Goal: Task Accomplishment & Management: Use online tool/utility

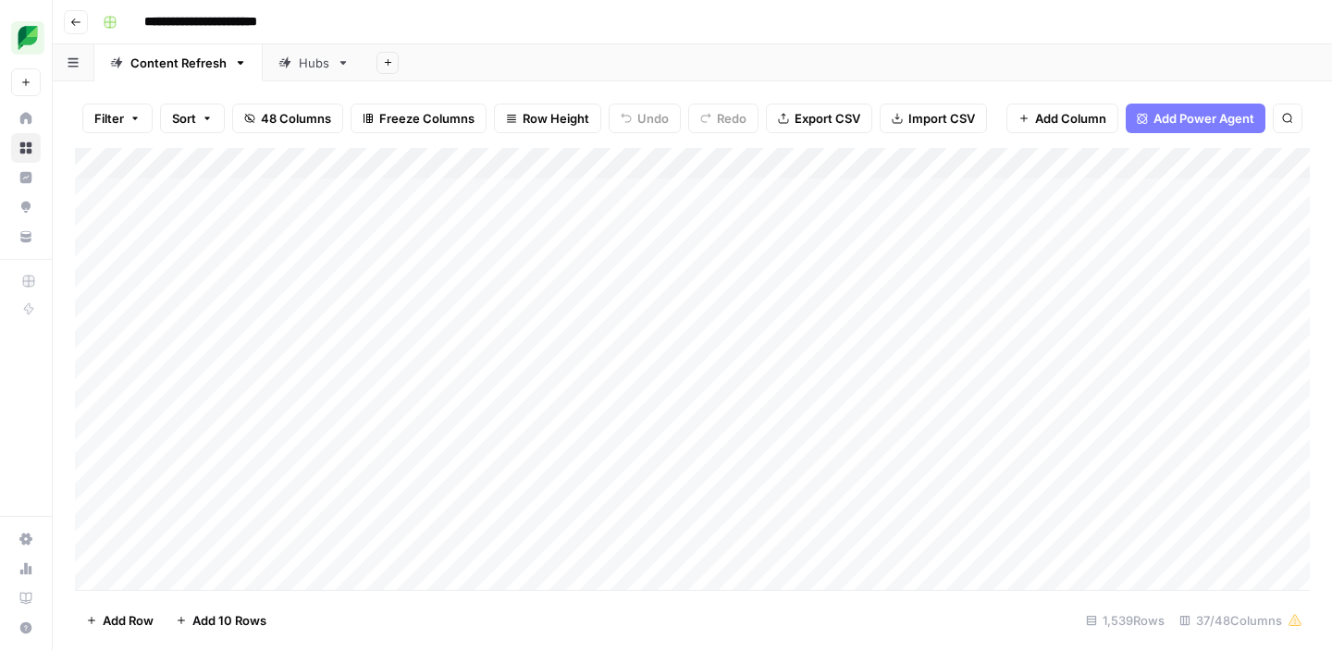
click at [1287, 121] on icon "button" at bounding box center [1287, 118] width 11 height 11
click at [1014, 172] on input "**********" at bounding box center [1114, 171] width 203 height 22
click at [1111, 171] on input "**********" at bounding box center [1114, 171] width 203 height 22
type input "**********"
click at [1268, 166] on icon "Close Search" at bounding box center [1271, 171] width 15 height 15
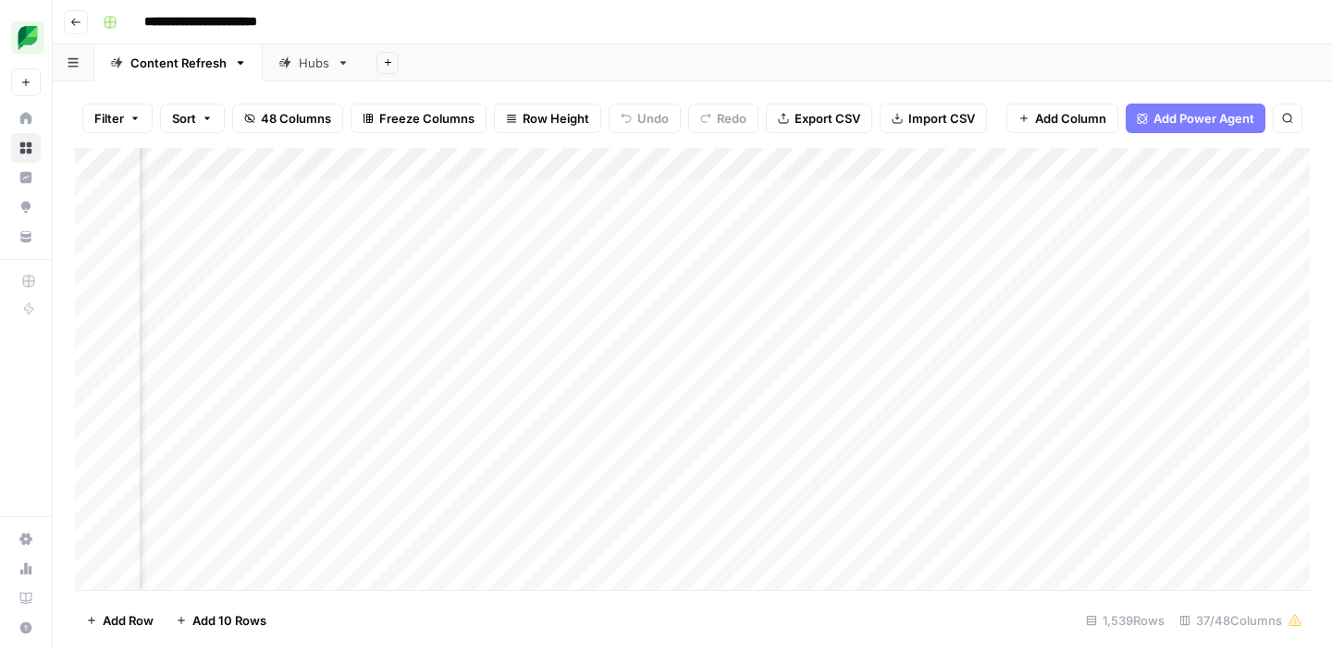
scroll to position [0, 879]
click at [893, 165] on div "Add Column" at bounding box center [692, 369] width 1235 height 442
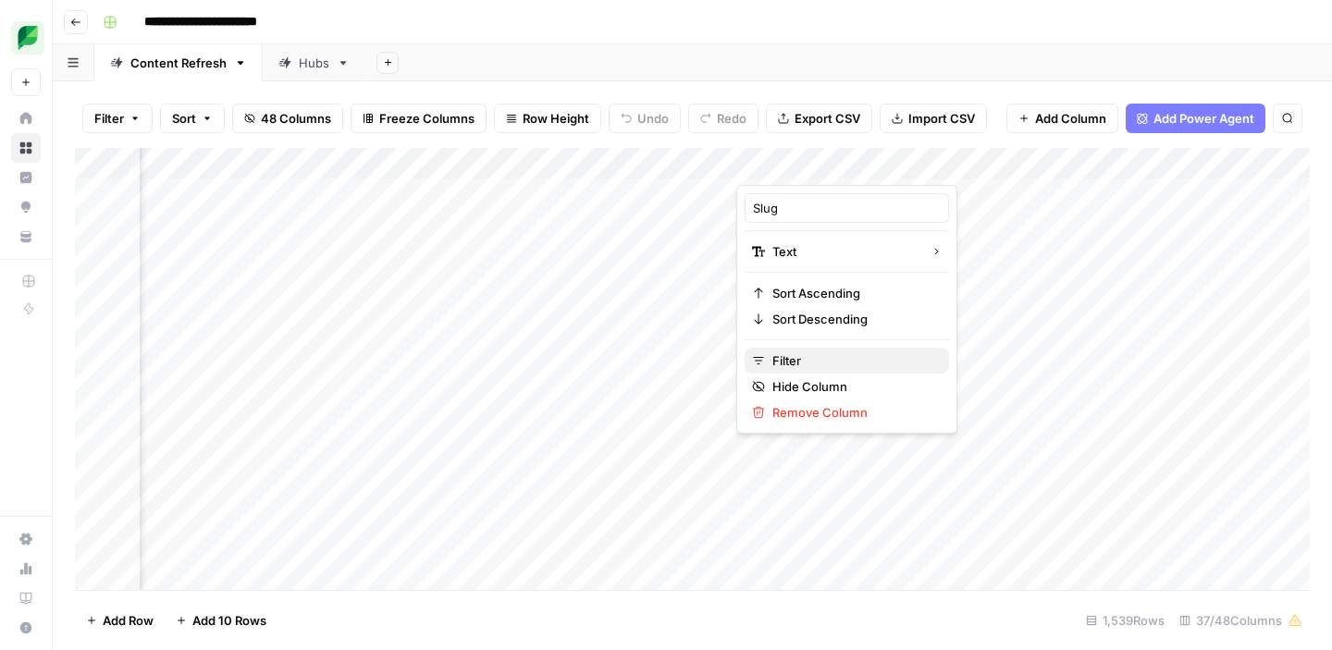
click at [795, 363] on span "Filter" at bounding box center [853, 360] width 162 height 18
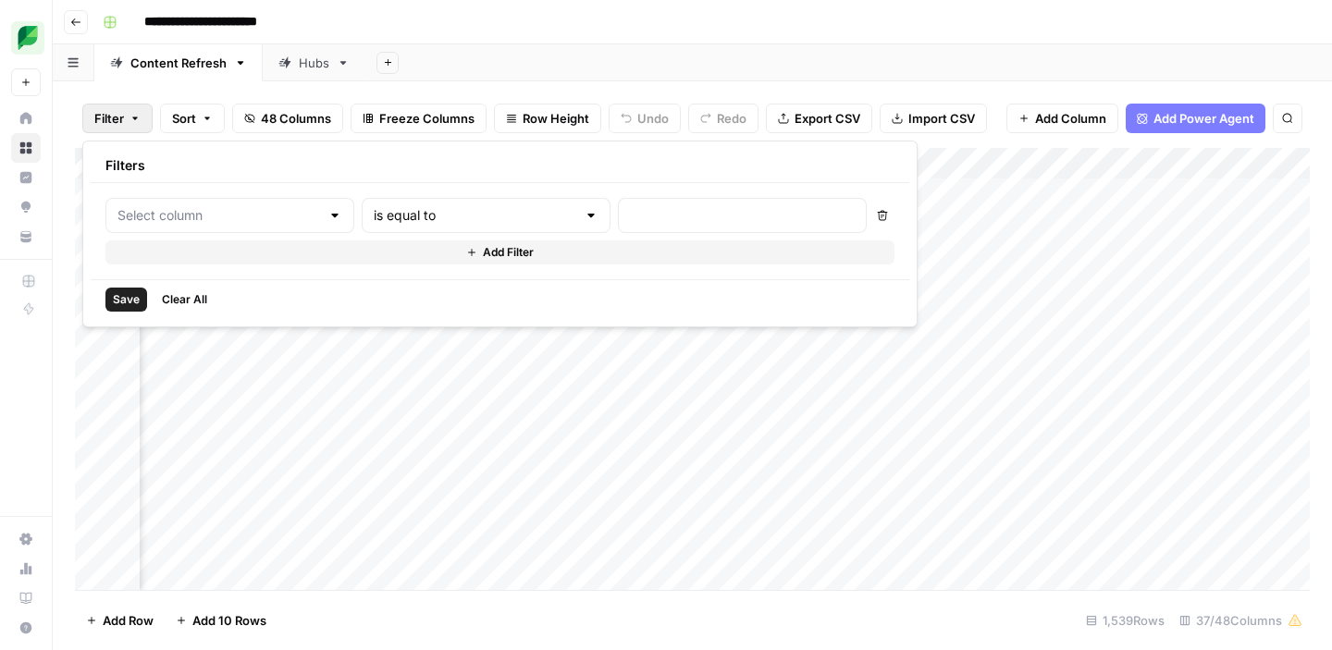
type input "Slug"
click at [658, 231] on div at bounding box center [792, 215] width 269 height 35
type input "ai-marketing"
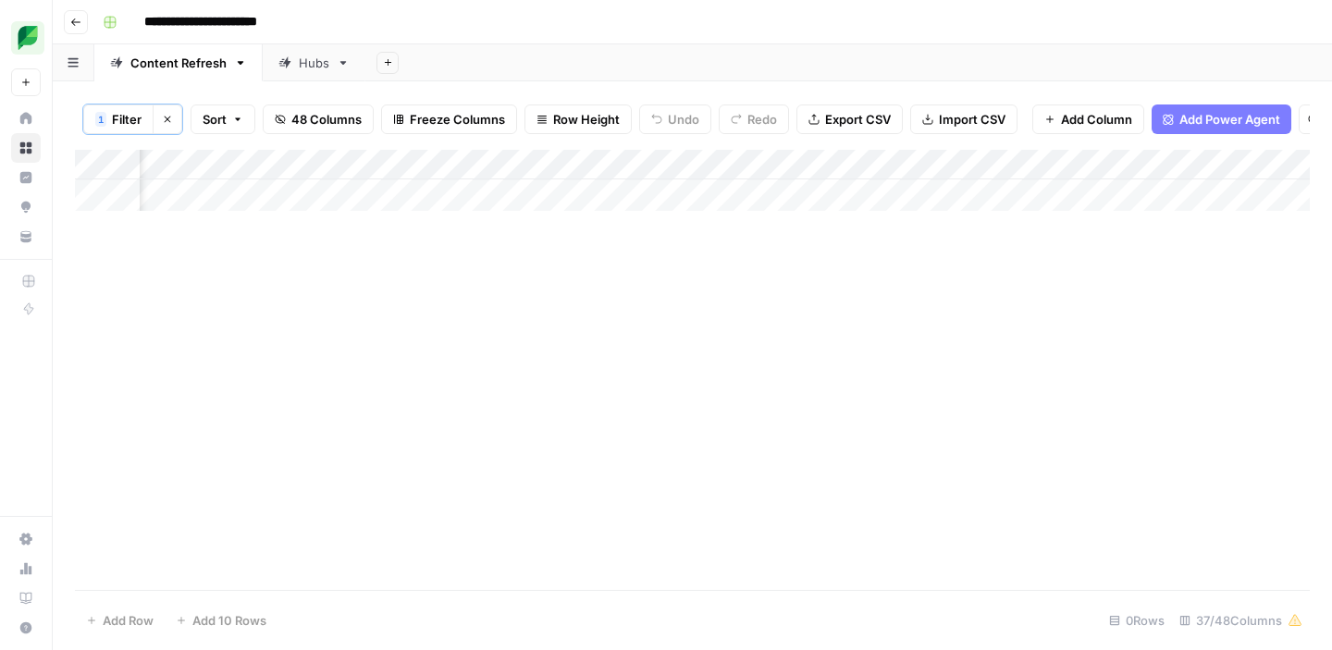
click at [540, 420] on div "Add Column" at bounding box center [692, 370] width 1235 height 440
click at [890, 169] on div "Add Column" at bounding box center [692, 180] width 1235 height 61
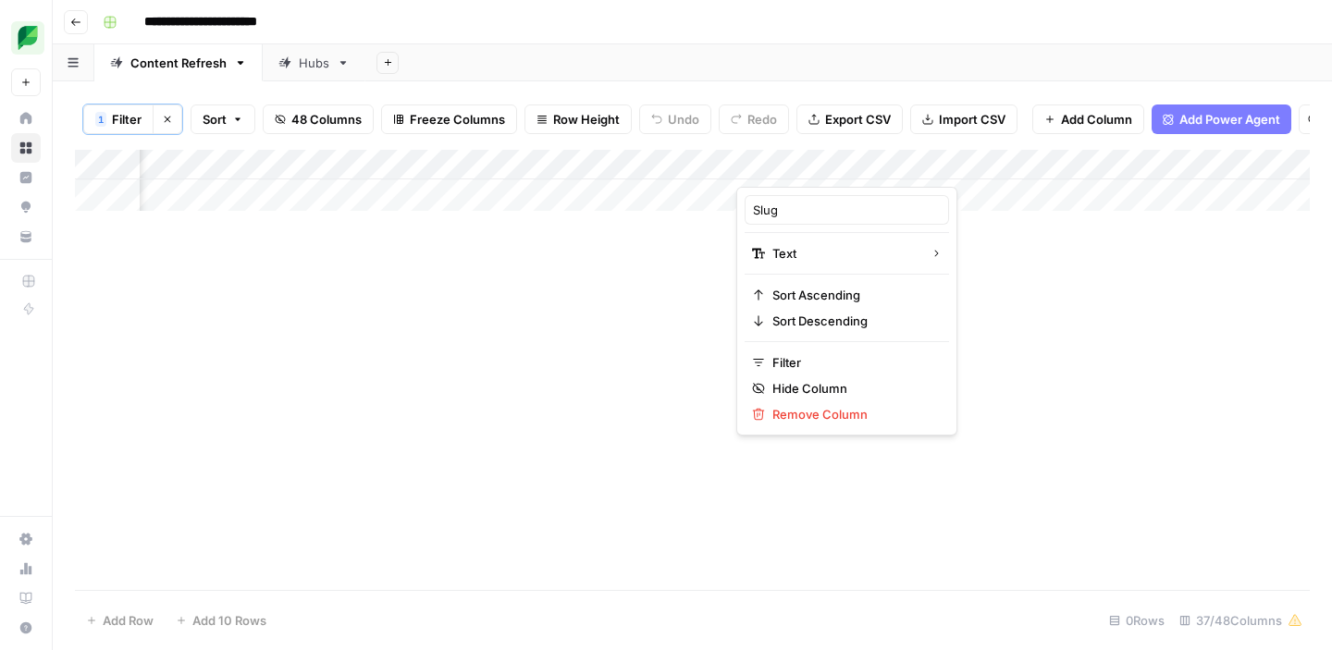
click at [169, 125] on button "Clear filters" at bounding box center [168, 119] width 30 height 30
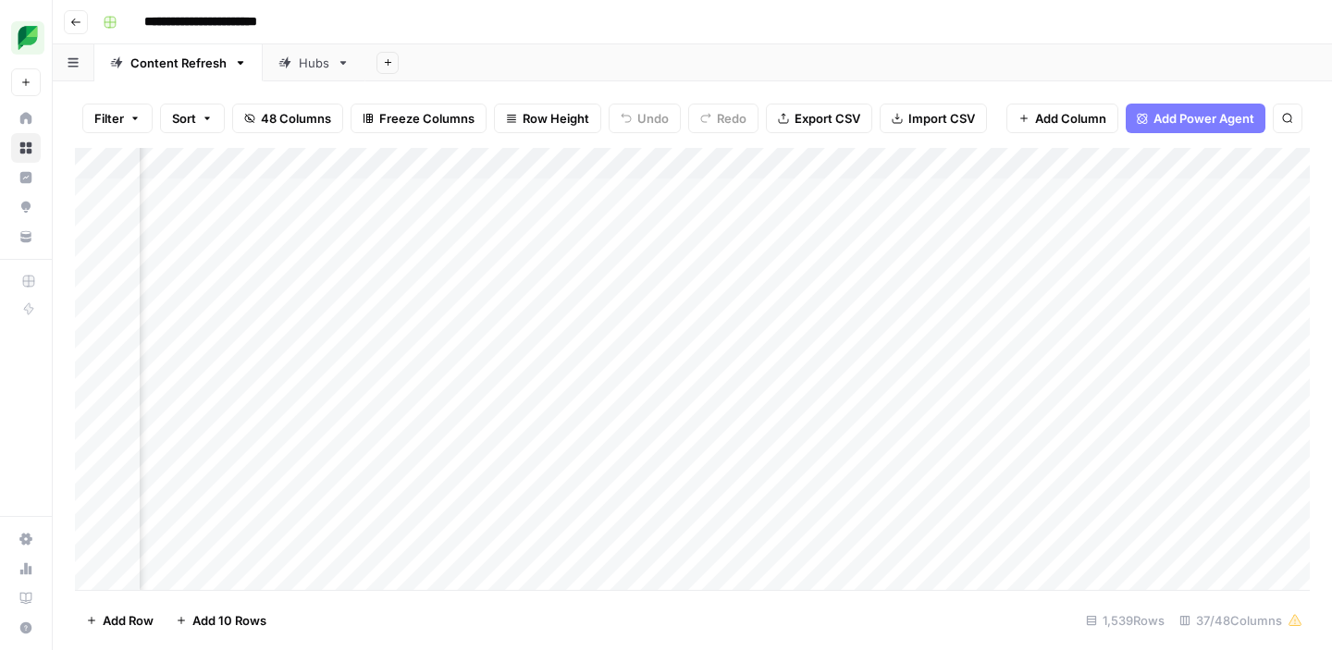
click at [890, 164] on div "Add Column" at bounding box center [692, 369] width 1235 height 442
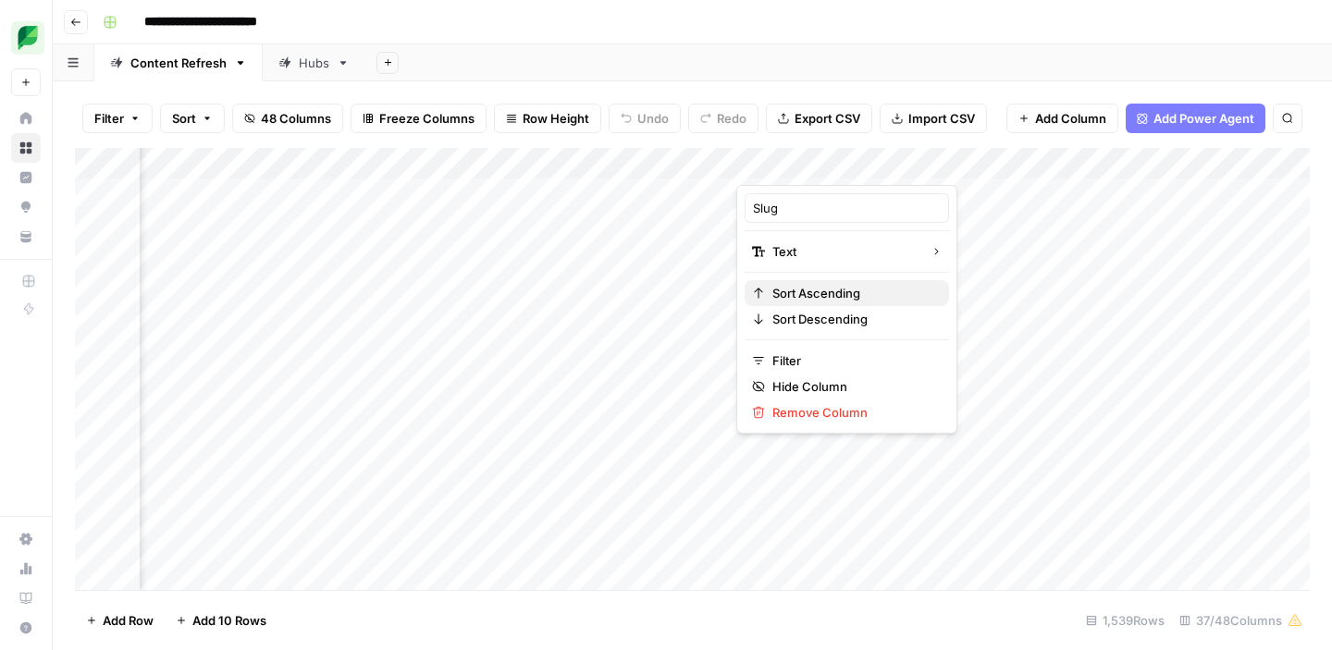
click at [821, 292] on span "Sort Ascending" at bounding box center [853, 293] width 162 height 18
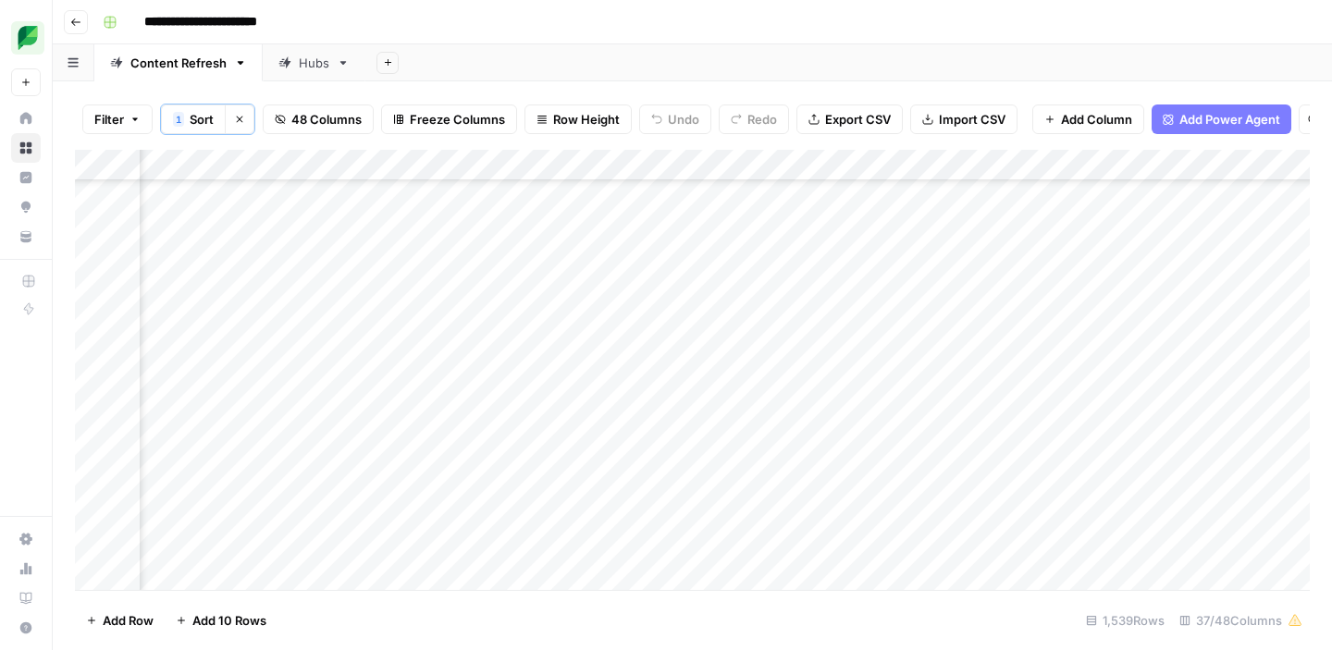
scroll to position [2398, 2412]
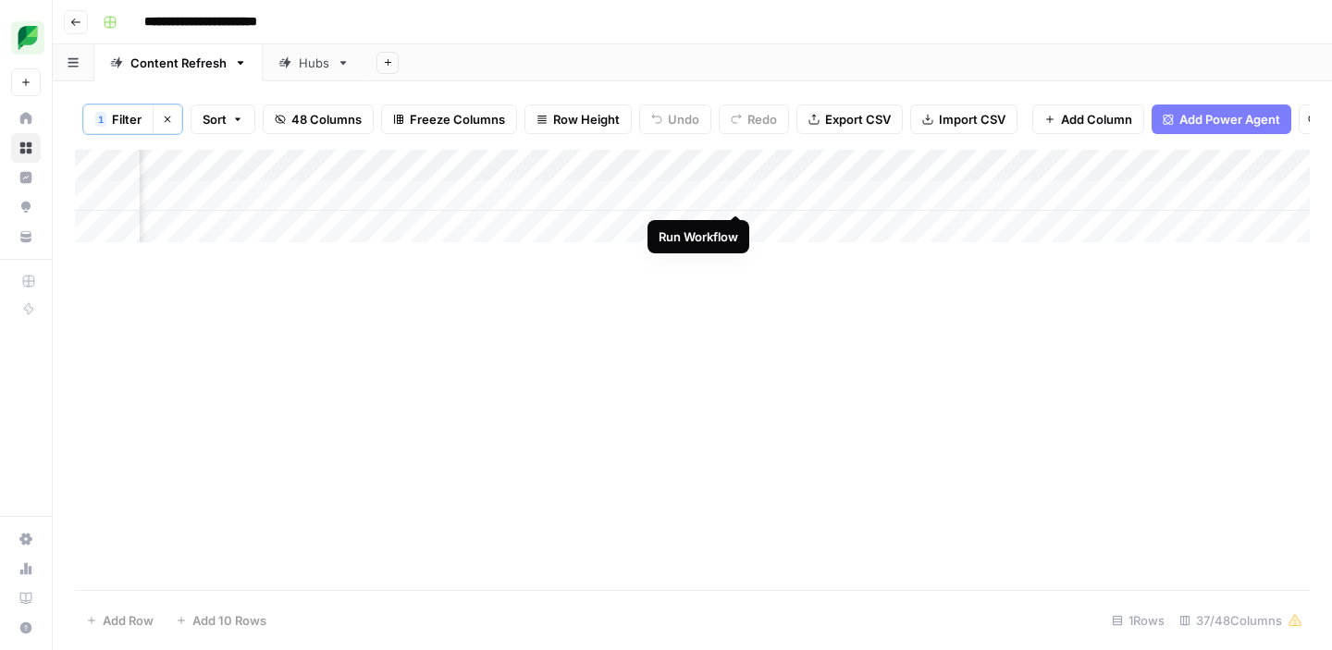
click at [733, 196] on div "Add Column" at bounding box center [692, 196] width 1235 height 92
click at [934, 198] on div "Add Column" at bounding box center [692, 196] width 1235 height 92
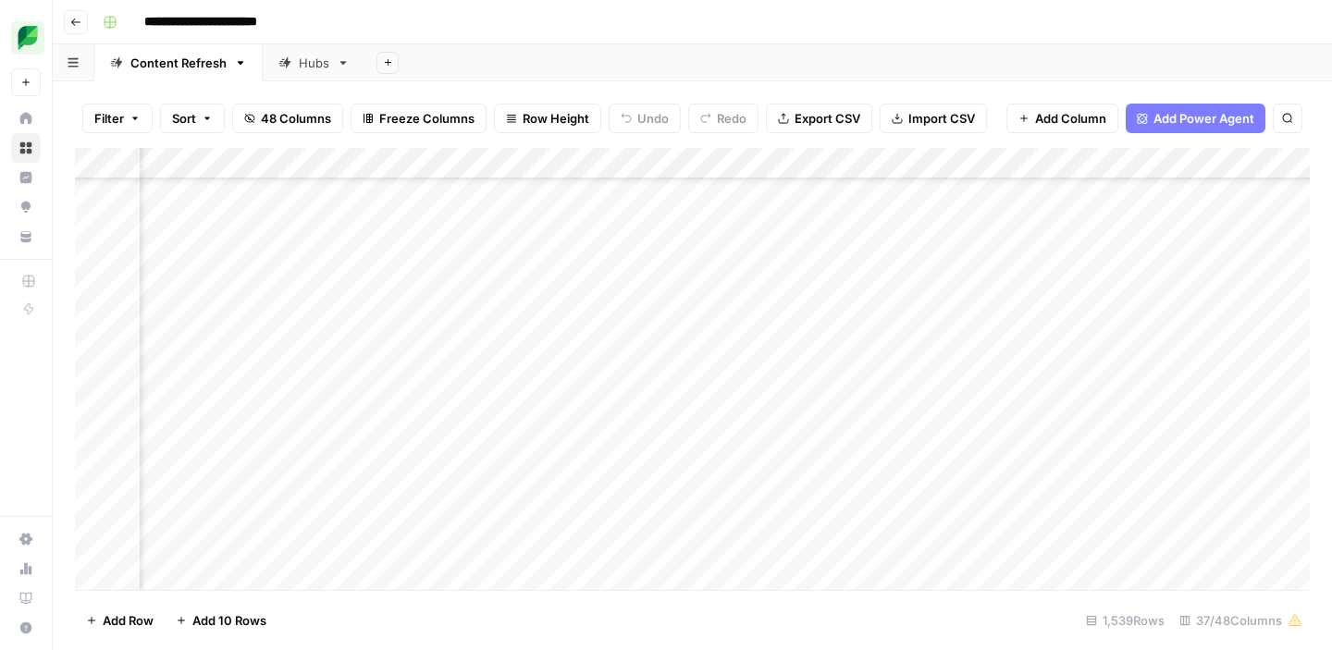
scroll to position [562, 1704]
click at [950, 413] on div "Add Column" at bounding box center [692, 369] width 1235 height 442
click at [950, 413] on div at bounding box center [992, 417] width 169 height 34
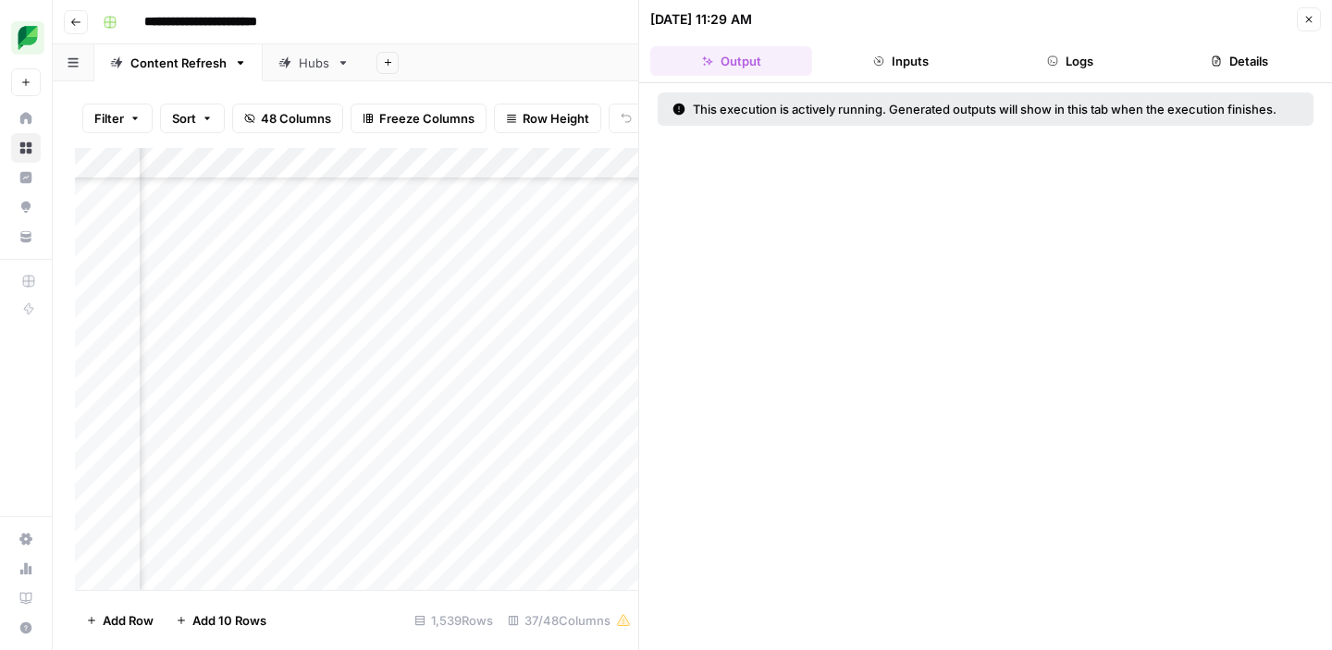
click at [1302, 20] on button "Close" at bounding box center [1309, 19] width 24 height 24
